Goal: Task Accomplishment & Management: Use online tool/utility

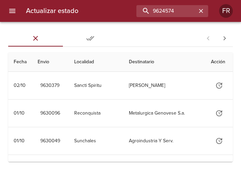
type input "9624574"
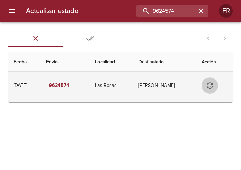
click at [208, 84] on icon "Tabla de envíos del cliente" at bounding box center [210, 85] width 6 height 6
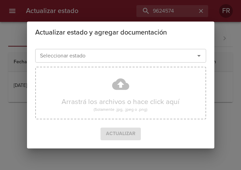
click at [198, 54] on icon "Abrir" at bounding box center [199, 56] width 8 height 8
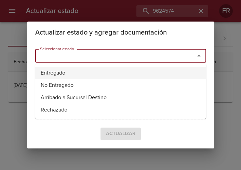
click at [134, 72] on li "Entregado" at bounding box center [120, 73] width 171 height 12
type input "Entregado"
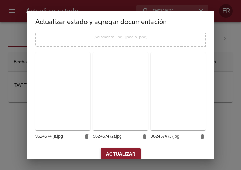
scroll to position [97, 0]
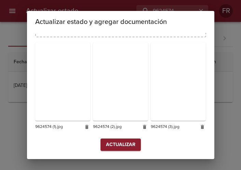
click at [125, 145] on span "Actualizar" at bounding box center [120, 144] width 29 height 9
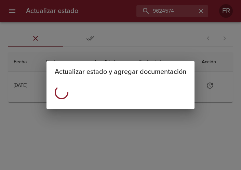
scroll to position [0, 0]
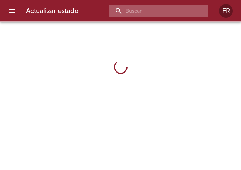
click at [169, 14] on input "buscar" at bounding box center [152, 11] width 87 height 12
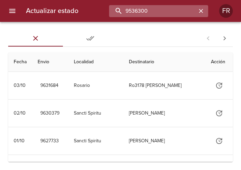
type input "9536300"
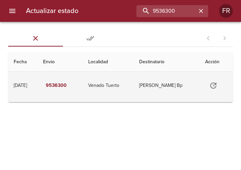
click at [213, 88] on icon "Tabla de envíos del cliente" at bounding box center [213, 85] width 8 height 8
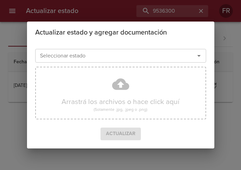
drag, startPoint x: 198, startPoint y: 57, endPoint x: 180, endPoint y: 61, distance: 19.2
click at [198, 56] on icon "Abrir" at bounding box center [199, 56] width 8 height 8
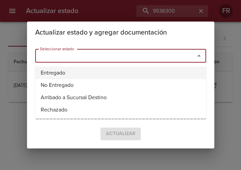
click at [103, 71] on li "Entregado" at bounding box center [120, 73] width 171 height 12
type input "Entregado"
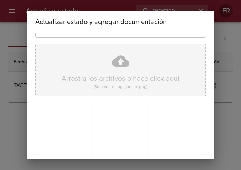
scroll to position [97, 0]
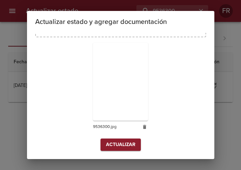
click at [119, 145] on span "Actualizar" at bounding box center [120, 144] width 29 height 9
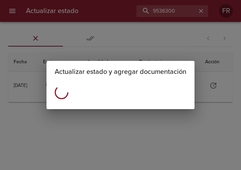
scroll to position [0, 0]
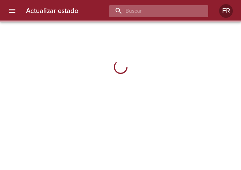
click at [155, 14] on input "buscar" at bounding box center [152, 11] width 87 height 12
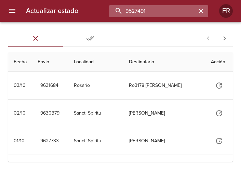
type input "9527491"
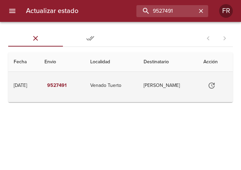
click at [210, 87] on icon "Tabla de envíos del cliente" at bounding box center [211, 85] width 8 height 8
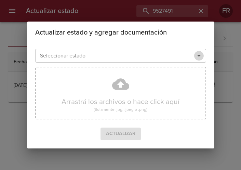
click at [198, 58] on icon "Abrir" at bounding box center [199, 56] width 8 height 8
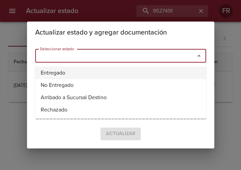
click at [108, 71] on li "Entregado" at bounding box center [120, 73] width 171 height 12
type input "Entregado"
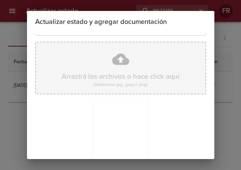
scroll to position [97, 0]
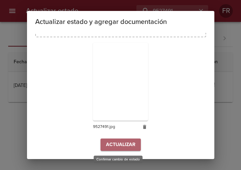
click at [122, 143] on span "Actualizar" at bounding box center [120, 144] width 29 height 9
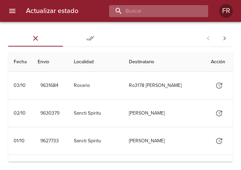
click at [167, 14] on input "buscar" at bounding box center [152, 11] width 87 height 12
type input "9593644"
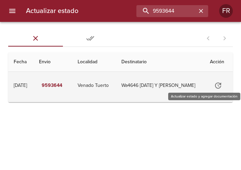
click at [216, 85] on icon "Tabla de envíos del cliente" at bounding box center [218, 85] width 6 height 6
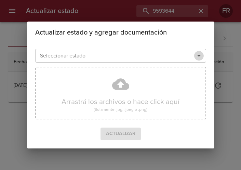
click at [198, 56] on icon "Abrir" at bounding box center [198, 56] width 3 height 2
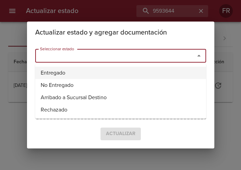
click at [140, 68] on li "Entregado" at bounding box center [120, 73] width 171 height 12
type input "Entregado"
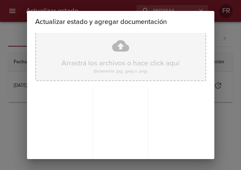
scroll to position [97, 0]
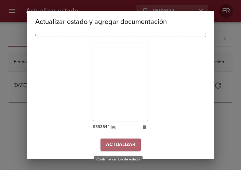
click at [116, 145] on span "Actualizar" at bounding box center [120, 144] width 29 height 9
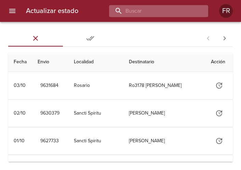
click at [184, 14] on input "buscar" at bounding box center [152, 11] width 87 height 12
type input "9593720"
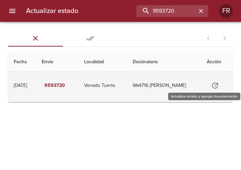
click at [218, 84] on icon "Tabla de envíos del cliente" at bounding box center [215, 85] width 6 height 6
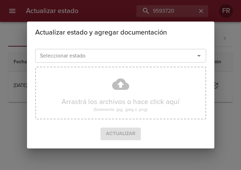
click at [200, 56] on icon "Abrir" at bounding box center [199, 56] width 8 height 8
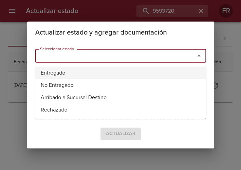
click at [86, 74] on li "Entregado" at bounding box center [120, 73] width 171 height 12
type input "Entregado"
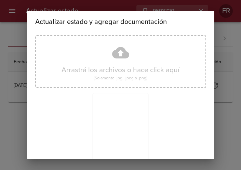
scroll to position [97, 0]
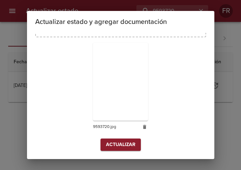
click at [123, 141] on span "Actualizar" at bounding box center [120, 144] width 29 height 9
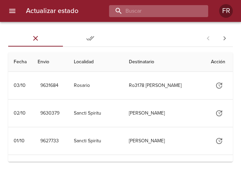
click at [172, 8] on input "buscar" at bounding box center [152, 11] width 87 height 12
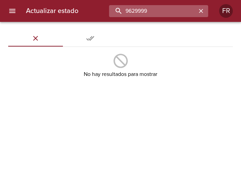
type input "9629999"
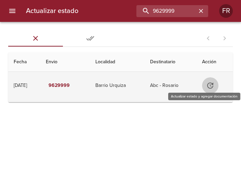
click at [213, 87] on icon "Tabla de envíos del cliente" at bounding box center [210, 85] width 8 height 8
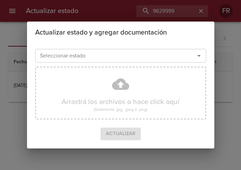
click at [199, 55] on icon "Abrir" at bounding box center [198, 56] width 3 height 2
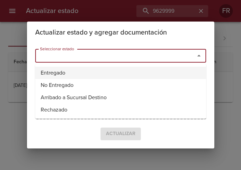
click at [122, 70] on li "Entregado" at bounding box center [120, 73] width 171 height 12
type input "Entregado"
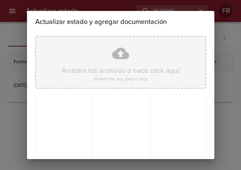
scroll to position [97, 0]
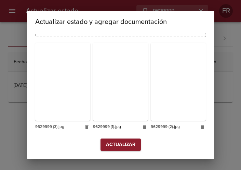
click at [108, 149] on span "Actualizar" at bounding box center [120, 144] width 29 height 9
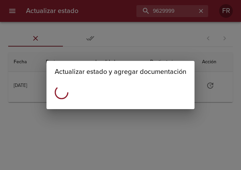
scroll to position [0, 0]
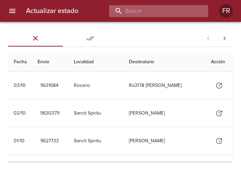
click at [171, 16] on input "buscar" at bounding box center [152, 11] width 87 height 12
type input "9630012"
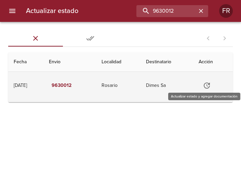
click at [210, 85] on icon "Tabla de envíos del cliente" at bounding box center [206, 85] width 8 height 8
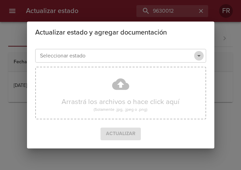
drag, startPoint x: 198, startPoint y: 57, endPoint x: 175, endPoint y: 62, distance: 24.1
click at [198, 56] on icon "Abrir" at bounding box center [199, 56] width 8 height 8
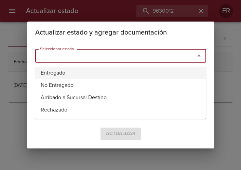
click at [113, 68] on li "Entregado" at bounding box center [120, 73] width 171 height 12
type input "Entregado"
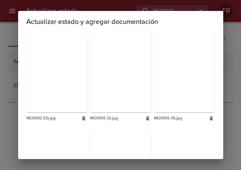
scroll to position [509, 0]
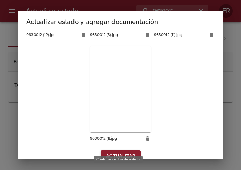
click at [112, 152] on span "Actualizar" at bounding box center [120, 156] width 29 height 9
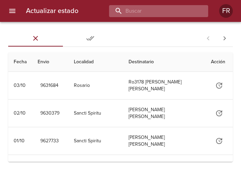
click at [157, 12] on input "buscar" at bounding box center [152, 11] width 87 height 12
type input "9630009"
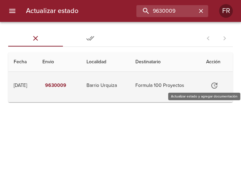
click at [215, 86] on icon "Tabla de envíos del cliente" at bounding box center [214, 85] width 8 height 8
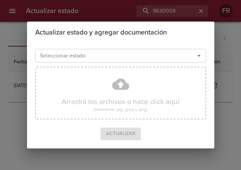
click at [197, 53] on icon "Abrir" at bounding box center [199, 56] width 8 height 8
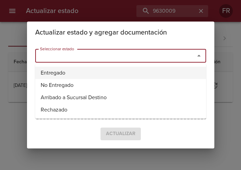
click at [92, 72] on li "Entregado" at bounding box center [120, 73] width 171 height 12
type input "Entregado"
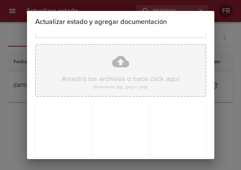
scroll to position [97, 0]
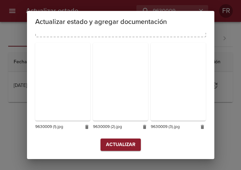
click at [114, 143] on span "Actualizar" at bounding box center [120, 144] width 29 height 9
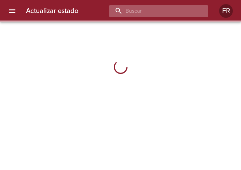
click at [181, 10] on input "buscar" at bounding box center [152, 11] width 87 height 12
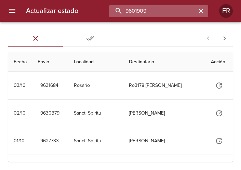
type input "9601909"
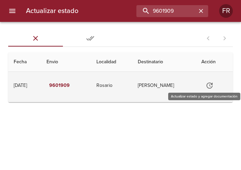
click at [212, 84] on icon "Tabla de envíos del cliente" at bounding box center [209, 85] width 6 height 6
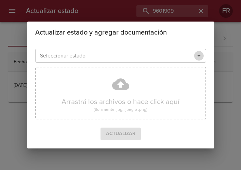
click at [197, 54] on icon "Abrir" at bounding box center [199, 56] width 8 height 8
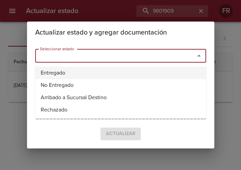
click at [58, 74] on li "Entregado" at bounding box center [120, 73] width 171 height 12
type input "Entregado"
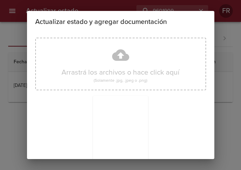
scroll to position [97, 0]
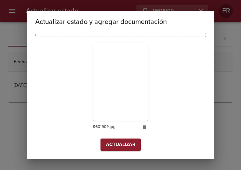
click at [115, 142] on span "Actualizar" at bounding box center [120, 144] width 29 height 9
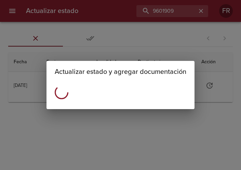
scroll to position [0, 0]
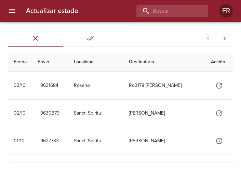
click at [182, 19] on div "Actualizar estado FR" at bounding box center [120, 11] width 241 height 22
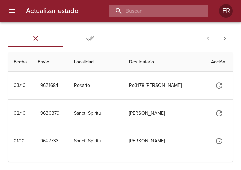
click at [180, 14] on input "buscar" at bounding box center [152, 11] width 87 height 12
type input "9601909"
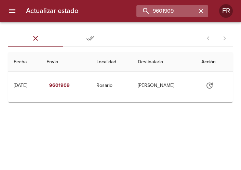
click at [205, 13] on div "9601909" at bounding box center [172, 11] width 72 height 12
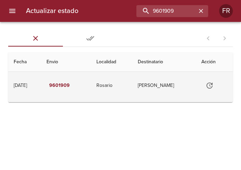
click at [183, 82] on td "[PERSON_NAME]" at bounding box center [163, 85] width 63 height 27
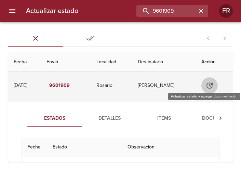
click at [208, 83] on icon "Tabla de envíos del cliente" at bounding box center [209, 85] width 8 height 8
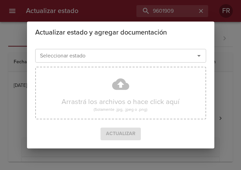
click at [183, 56] on input "Seleccionar estado" at bounding box center [110, 56] width 146 height 10
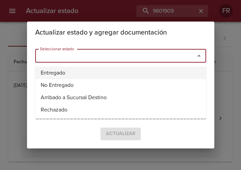
click at [114, 72] on li "Entregado" at bounding box center [120, 73] width 171 height 12
type input "Entregado"
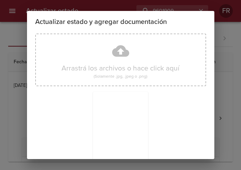
scroll to position [97, 0]
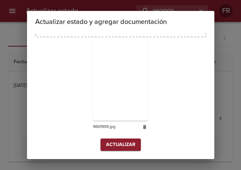
click at [112, 145] on span "Actualizar" at bounding box center [120, 144] width 29 height 9
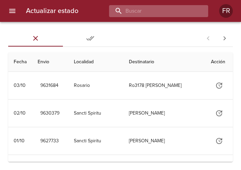
click at [182, 6] on input "buscar" at bounding box center [152, 11] width 87 height 12
type input "9631007"
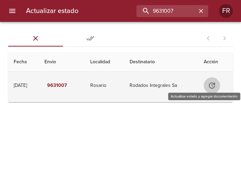
click at [213, 83] on icon "Tabla de envíos del cliente" at bounding box center [212, 85] width 6 height 6
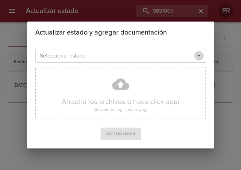
click at [199, 57] on icon "Abrir" at bounding box center [199, 56] width 8 height 8
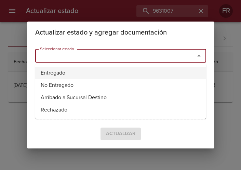
click at [101, 73] on li "Entregado" at bounding box center [120, 73] width 171 height 12
type input "Entregado"
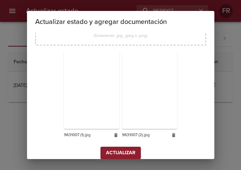
scroll to position [97, 0]
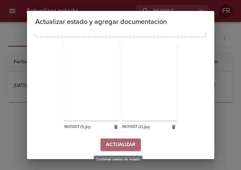
click at [123, 144] on span "Actualizar" at bounding box center [120, 144] width 29 height 9
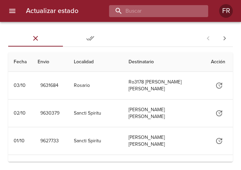
click at [167, 13] on input "buscar" at bounding box center [152, 11] width 87 height 12
type input "9630613"
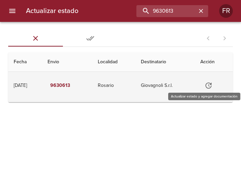
click at [210, 84] on icon "Tabla de envíos del cliente" at bounding box center [208, 85] width 6 height 6
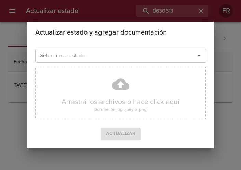
click at [196, 59] on icon "Abrir" at bounding box center [199, 56] width 8 height 8
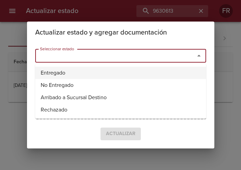
click at [107, 71] on li "Entregado" at bounding box center [120, 73] width 171 height 12
type input "Entregado"
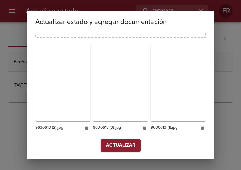
scroll to position [97, 0]
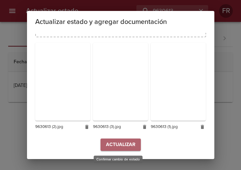
click at [129, 139] on button "Actualizar" at bounding box center [120, 144] width 40 height 13
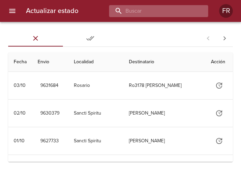
click at [159, 10] on input "buscar" at bounding box center [152, 11] width 87 height 12
type input "9630627"
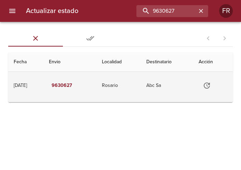
click at [208, 85] on icon "Tabla de envíos del cliente" at bounding box center [206, 85] width 8 height 8
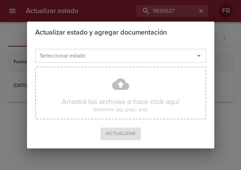
click at [197, 54] on icon "Abrir" at bounding box center [199, 56] width 8 height 8
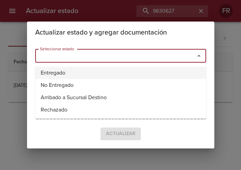
click at [90, 71] on li "Entregado" at bounding box center [120, 73] width 171 height 12
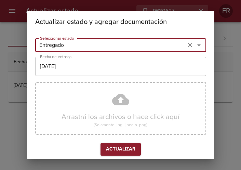
type input "Entregado"
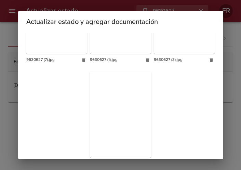
scroll to position [306, 0]
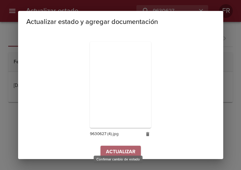
drag, startPoint x: 118, startPoint y: 143, endPoint x: 82, endPoint y: 136, distance: 36.6
click at [118, 147] on span "Actualizar" at bounding box center [120, 151] width 29 height 9
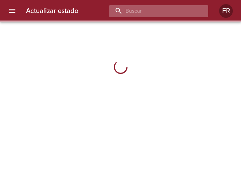
click at [160, 6] on input "buscar" at bounding box center [152, 11] width 87 height 12
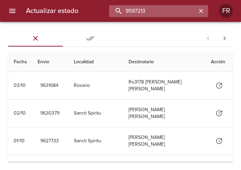
type input "9597213"
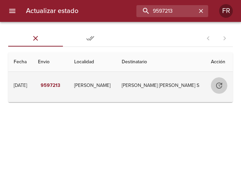
click at [216, 87] on icon "Tabla de envíos del cliente" at bounding box center [219, 85] width 8 height 8
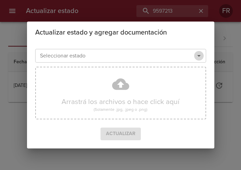
click at [200, 55] on icon "Abrir" at bounding box center [198, 56] width 3 height 2
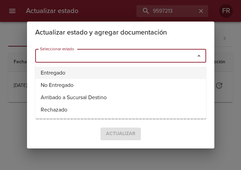
click at [114, 74] on li "Entregado" at bounding box center [120, 73] width 171 height 12
type input "Entregado"
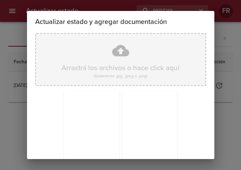
scroll to position [97, 0]
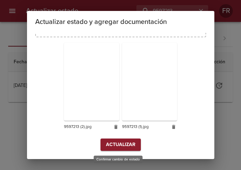
click at [121, 144] on span "Actualizar" at bounding box center [120, 144] width 29 height 9
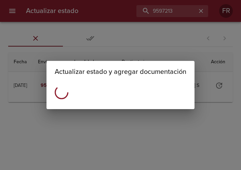
scroll to position [0, 0]
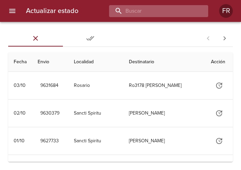
click at [146, 13] on input "buscar" at bounding box center [152, 11] width 87 height 12
type input "9587627"
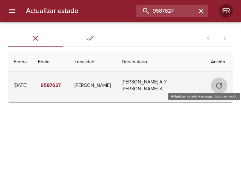
click at [217, 85] on icon "Tabla de envíos del cliente" at bounding box center [219, 85] width 8 height 8
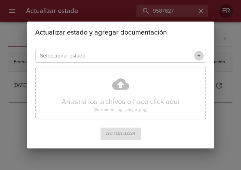
click at [200, 57] on icon "Abrir" at bounding box center [199, 56] width 8 height 8
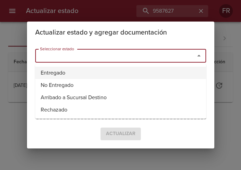
click at [113, 74] on li "Entregado" at bounding box center [120, 73] width 171 height 12
type input "Entregado"
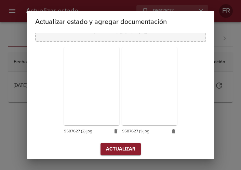
scroll to position [97, 0]
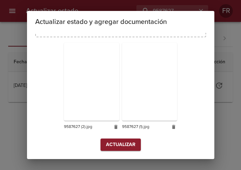
click at [123, 145] on span "Actualizar" at bounding box center [120, 144] width 29 height 9
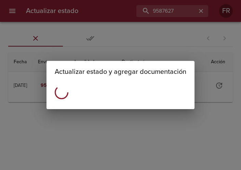
scroll to position [0, 0]
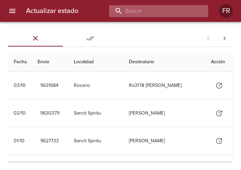
click at [167, 10] on input "buscar" at bounding box center [152, 11] width 87 height 12
type input "9584649"
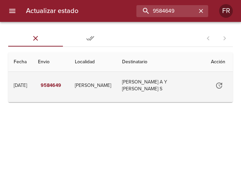
click at [218, 85] on icon "Tabla de envíos del cliente" at bounding box center [219, 85] width 6 height 6
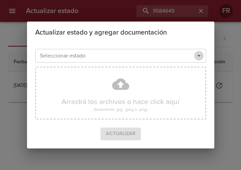
click at [199, 57] on icon "Abrir" at bounding box center [199, 56] width 8 height 8
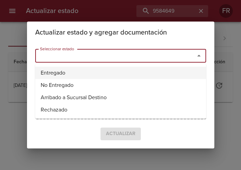
click at [109, 76] on li "Entregado" at bounding box center [120, 73] width 171 height 12
type input "Entregado"
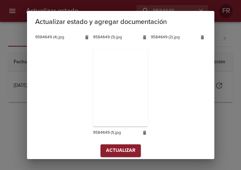
scroll to position [193, 0]
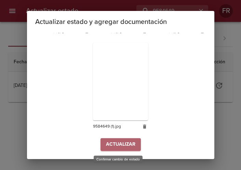
click at [121, 143] on span "Actualizar" at bounding box center [120, 144] width 29 height 9
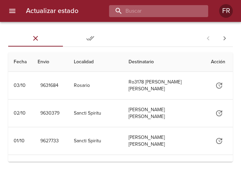
click at [157, 11] on input "buscar" at bounding box center [152, 11] width 87 height 12
type input "9594145"
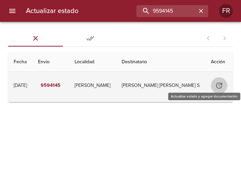
click at [216, 83] on icon "Tabla de envíos del cliente" at bounding box center [219, 85] width 6 height 6
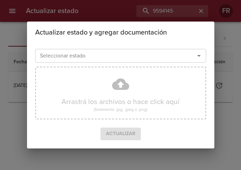
click at [198, 57] on icon "Abrir" at bounding box center [199, 56] width 8 height 8
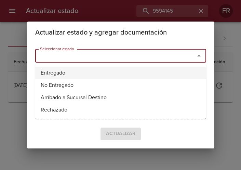
click at [70, 72] on li "Entregado" at bounding box center [120, 73] width 171 height 12
type input "Entregado"
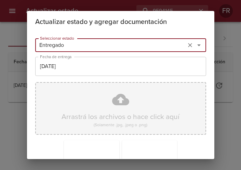
scroll to position [97, 0]
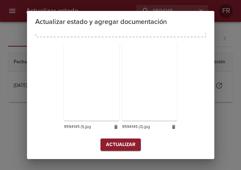
click at [113, 140] on span "Actualizar" at bounding box center [120, 144] width 29 height 9
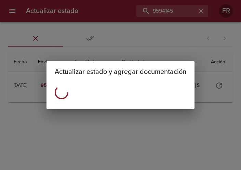
scroll to position [0, 0]
